Goal: Information Seeking & Learning: Learn about a topic

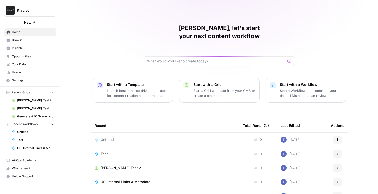
click at [19, 54] on link "Opportunities" at bounding box center [30, 56] width 52 height 8
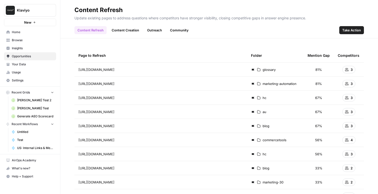
click at [18, 48] on span "Insights" at bounding box center [33, 48] width 42 height 5
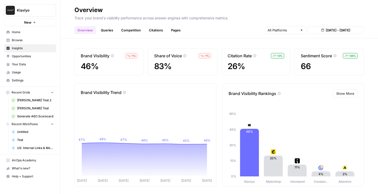
click at [163, 61] on div "Share of Voice – 1 % 83%" at bounding box center [182, 62] width 69 height 27
click at [279, 31] on input "text" at bounding box center [283, 30] width 30 height 5
click at [290, 57] on span "Perplexity" at bounding box center [285, 56] width 20 height 5
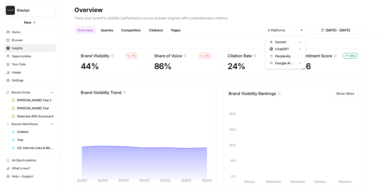
click at [237, 39] on div "Brand Visibility – 1 % 44% Share of Voice – 2 % 86% Citation Rate + 2 % 24% Sen…" at bounding box center [219, 117] width 318 height 156
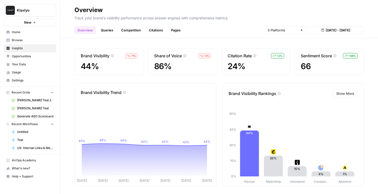
click at [104, 24] on div "Overview Queries Competition Citations Pages [DATE] - [DATE]" at bounding box center [219, 28] width 290 height 12
click at [103, 30] on link "Queries" at bounding box center [107, 30] width 18 height 8
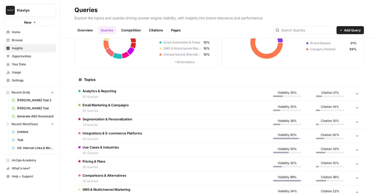
scroll to position [84, 0]
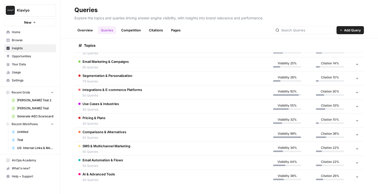
click at [118, 146] on span "SMS & Multichannel Marketing" at bounding box center [107, 146] width 48 height 5
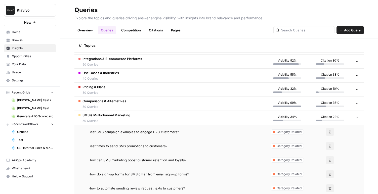
click at [144, 117] on td "SMS & Multichannel Marketing 50 Queries" at bounding box center [169, 118] width 191 height 14
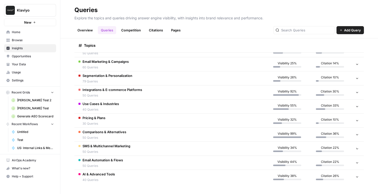
scroll to position [0, 0]
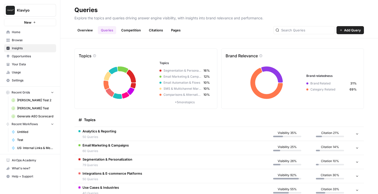
click at [81, 34] on link "Overview" at bounding box center [84, 30] width 21 height 8
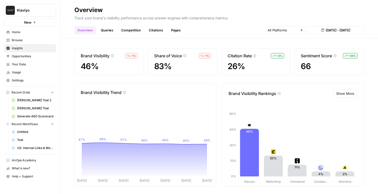
click at [157, 28] on link "Citations" at bounding box center [156, 30] width 20 height 8
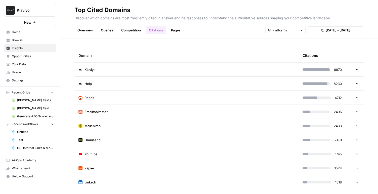
scroll to position [4, 0]
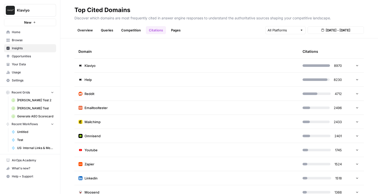
click at [126, 95] on td "Reddit" at bounding box center [186, 94] width 224 height 14
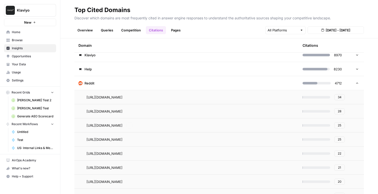
scroll to position [15, 0]
click at [217, 85] on td "Reddit" at bounding box center [186, 83] width 224 height 14
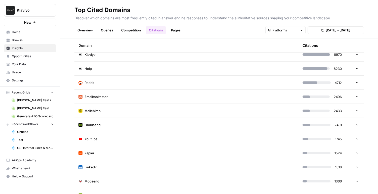
scroll to position [16, 0]
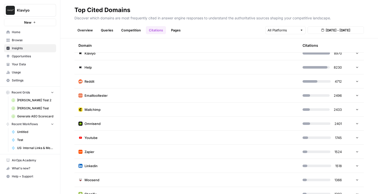
click at [204, 148] on td "Zapier" at bounding box center [186, 152] width 224 height 14
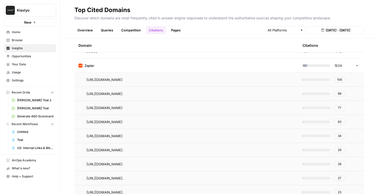
scroll to position [94, 0]
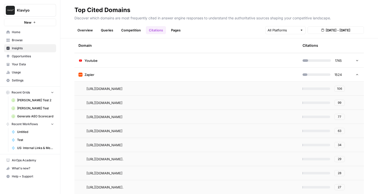
click at [199, 74] on td "Zapier" at bounding box center [186, 75] width 224 height 14
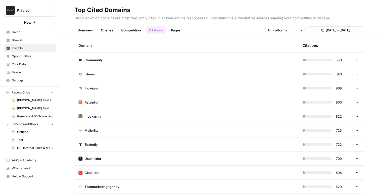
scroll to position [216, 0]
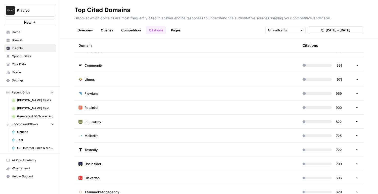
click at [201, 62] on td "Community" at bounding box center [186, 65] width 224 height 14
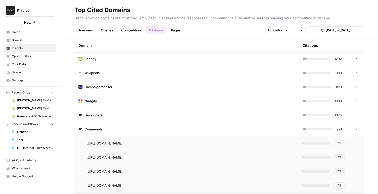
scroll to position [148, 0]
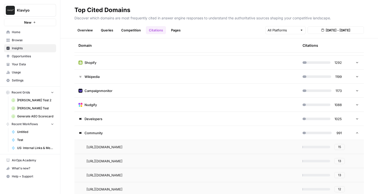
click at [353, 135] on td at bounding box center [356, 133] width 15 height 14
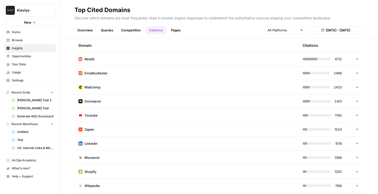
scroll to position [0, 0]
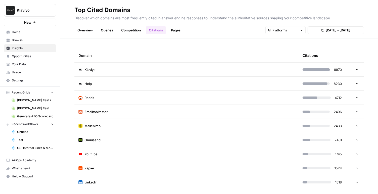
click at [80, 27] on link "Overview" at bounding box center [84, 30] width 21 height 8
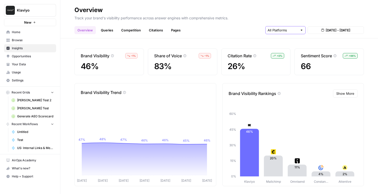
click at [280, 29] on input "text" at bounding box center [283, 30] width 30 height 5
click at [278, 62] on span "Google AI Mode" at bounding box center [285, 63] width 20 height 5
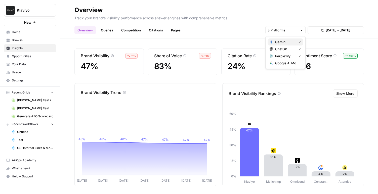
click at [280, 43] on span "Gemini" at bounding box center [285, 42] width 20 height 5
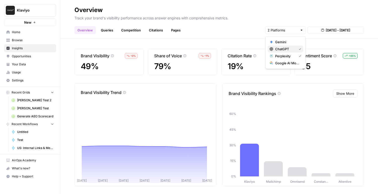
click at [281, 49] on span "ChatGPT" at bounding box center [285, 49] width 20 height 5
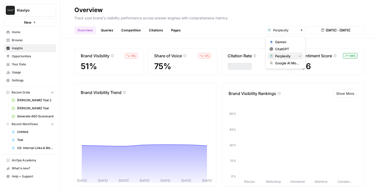
click at [281, 55] on span "Perplexity" at bounding box center [285, 56] width 20 height 5
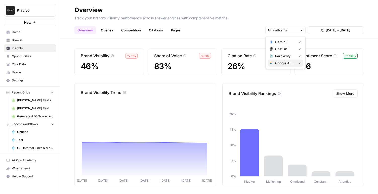
click at [281, 61] on span "Google AI Mode" at bounding box center [285, 63] width 20 height 5
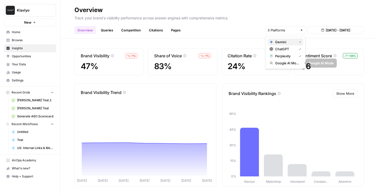
click at [281, 41] on span "Gemini" at bounding box center [285, 42] width 20 height 5
click at [281, 48] on span "ChatGPT" at bounding box center [285, 49] width 20 height 5
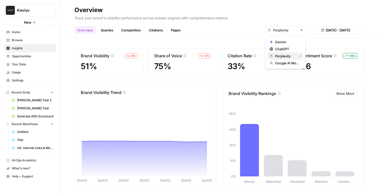
click at [281, 53] on button "Perplexity" at bounding box center [286, 56] width 36 height 7
click at [282, 62] on span "Google AI Mode" at bounding box center [285, 63] width 20 height 5
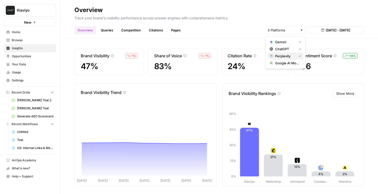
click at [281, 56] on span "Perplexity" at bounding box center [285, 56] width 20 height 5
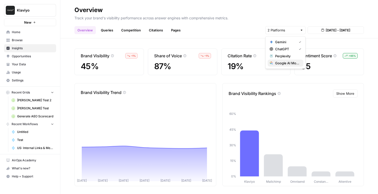
click at [281, 62] on span "Google AI Mode" at bounding box center [287, 63] width 24 height 5
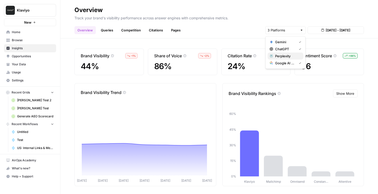
click at [281, 57] on span "Perplexity" at bounding box center [287, 56] width 24 height 5
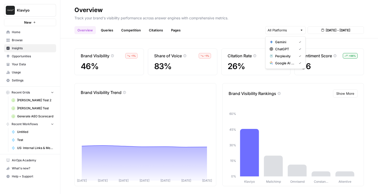
click at [244, 33] on div "Overview Queries Competition Citations Pages [DATE] - [DATE]" at bounding box center [219, 28] width 290 height 12
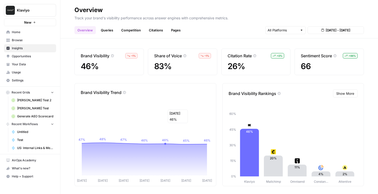
scroll to position [2, 0]
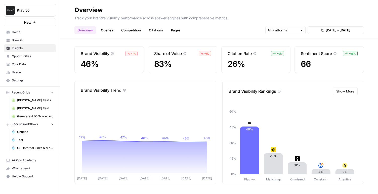
click at [105, 28] on link "Queries" at bounding box center [107, 30] width 18 height 8
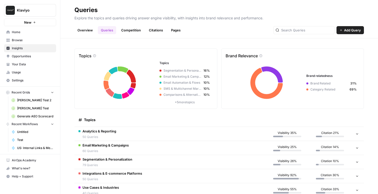
click at [133, 30] on link "Competition" at bounding box center [131, 30] width 26 height 8
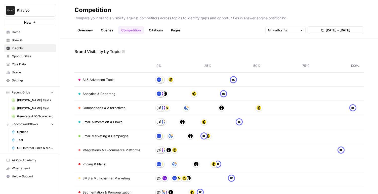
click at [156, 30] on link "Citations" at bounding box center [156, 30] width 20 height 8
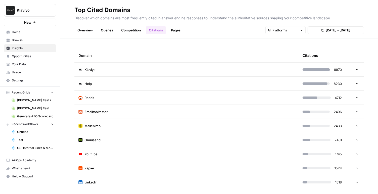
scroll to position [14, 0]
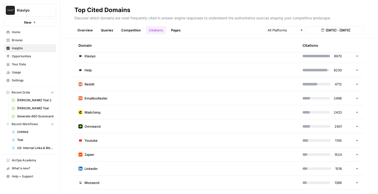
click at [185, 102] on td "Emailtooltester" at bounding box center [186, 98] width 224 height 14
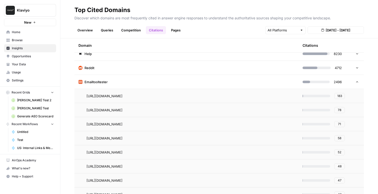
scroll to position [31, 0]
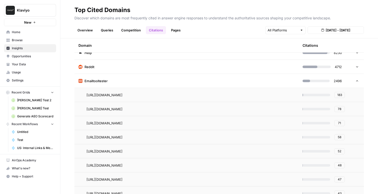
click at [203, 84] on td "Emailtooltester" at bounding box center [186, 81] width 224 height 14
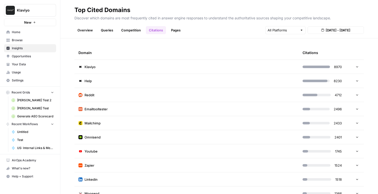
scroll to position [0, 0]
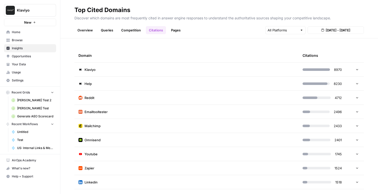
click at [176, 23] on div "Overview Queries Competition Citations Pages [DATE] - [DATE]" at bounding box center [219, 28] width 290 height 12
click at [174, 28] on link "Pages" at bounding box center [176, 30] width 16 height 8
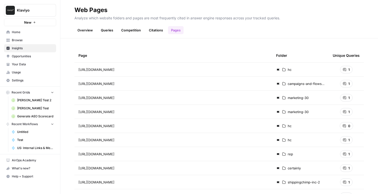
click at [139, 29] on link "Competition" at bounding box center [131, 30] width 26 height 8
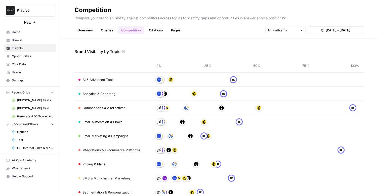
click at [152, 31] on link "Citations" at bounding box center [156, 30] width 20 height 8
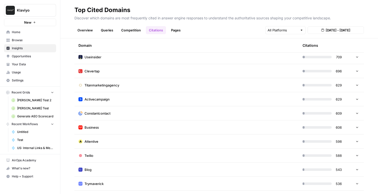
scroll to position [342, 0]
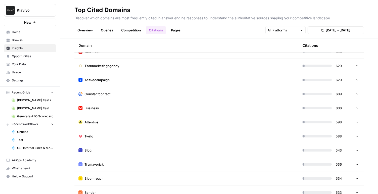
click at [157, 121] on td "Attentive" at bounding box center [186, 122] width 224 height 14
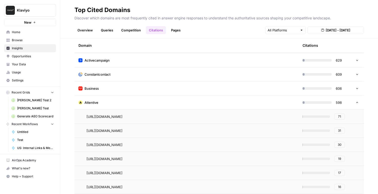
scroll to position [414, 0]
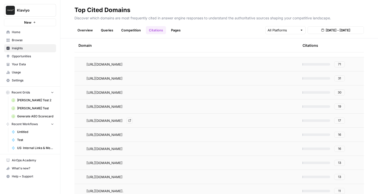
drag, startPoint x: 137, startPoint y: 121, endPoint x: 176, endPoint y: 121, distance: 39.5
click at [123, 121] on span "[URL][DOMAIN_NAME]" at bounding box center [105, 120] width 36 height 5
drag, startPoint x: 186, startPoint y: 106, endPoint x: 136, endPoint y: 105, distance: 50.1
click at [136, 105] on div "[URL][DOMAIN_NAME] Go to page" at bounding box center [191, 107] width 208 height 6
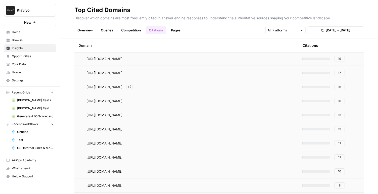
scroll to position [454, 0]
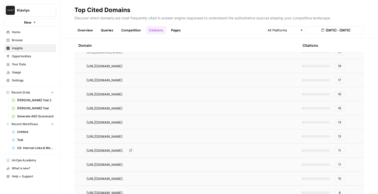
drag, startPoint x: 137, startPoint y: 150, endPoint x: 146, endPoint y: 150, distance: 9.6
click at [124, 150] on span "[URL][DOMAIN_NAME]." at bounding box center [105, 150] width 37 height 5
click at [124, 149] on span "[URL][DOMAIN_NAME]." at bounding box center [105, 150] width 37 height 5
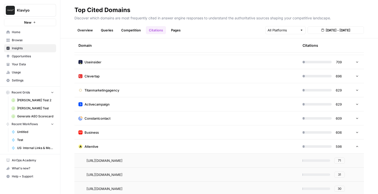
click at [146, 145] on td "Attentive" at bounding box center [186, 147] width 224 height 14
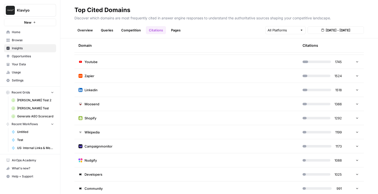
scroll to position [0, 0]
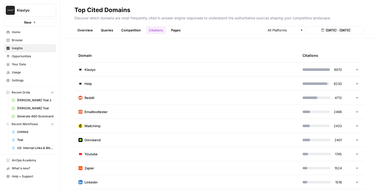
click at [103, 33] on link "Queries" at bounding box center [107, 30] width 18 height 8
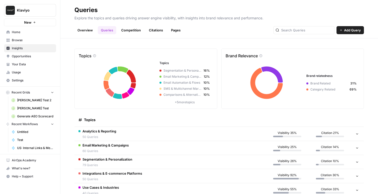
click at [87, 33] on link "Overview" at bounding box center [84, 30] width 21 height 8
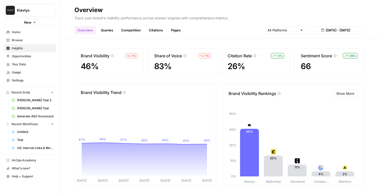
scroll to position [2, 0]
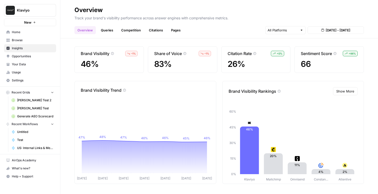
click at [134, 30] on link "Competition" at bounding box center [131, 30] width 26 height 8
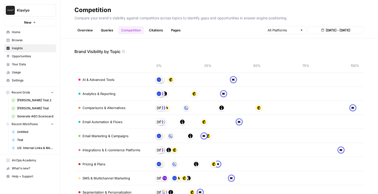
click at [111, 29] on link "Queries" at bounding box center [107, 30] width 18 height 8
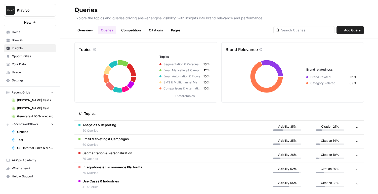
click at [182, 130] on td "Analytics & Reporting 50 Queries" at bounding box center [169, 128] width 191 height 14
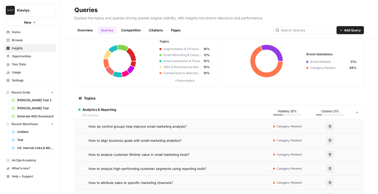
scroll to position [21, 0]
click at [210, 117] on td "Analytics & Reporting 50 Queries" at bounding box center [169, 113] width 191 height 14
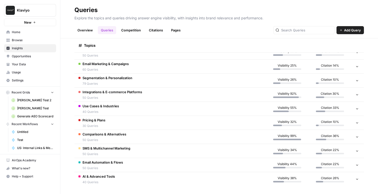
scroll to position [84, 0]
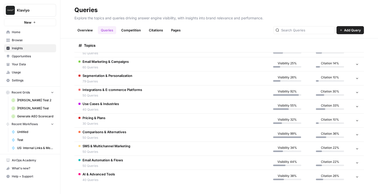
click at [205, 119] on td "Pricing & Plans 30 Queries" at bounding box center [169, 121] width 191 height 14
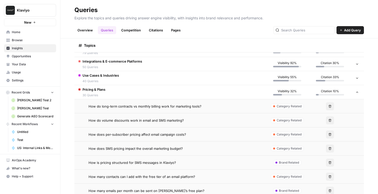
scroll to position [114, 0]
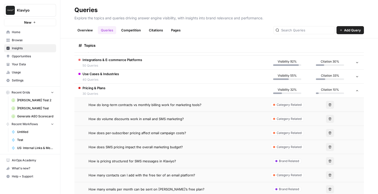
click at [255, 144] on td "How does SMS pricing impact the overall marketing budget?" at bounding box center [169, 147] width 191 height 14
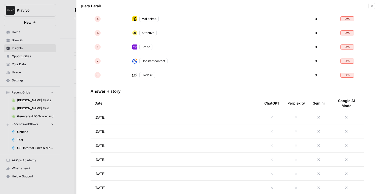
scroll to position [208, 0]
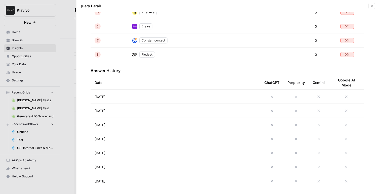
click at [49, 60] on div at bounding box center [189, 97] width 378 height 194
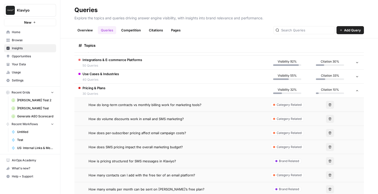
click at [92, 33] on link "Overview" at bounding box center [84, 30] width 21 height 8
